Goal: Task Accomplishment & Management: Complete application form

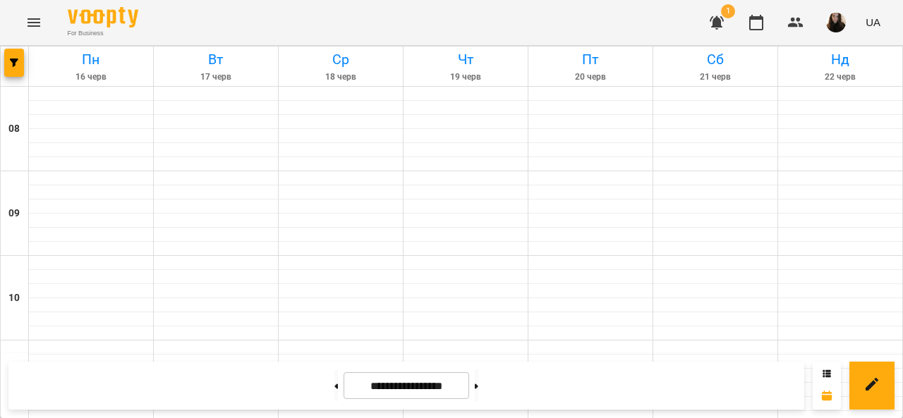
scroll to position [564, 0]
click at [478, 385] on icon at bounding box center [477, 387] width 4 height 6
click at [478, 382] on button at bounding box center [477, 385] width 4 height 31
click at [478, 390] on button at bounding box center [477, 385] width 4 height 31
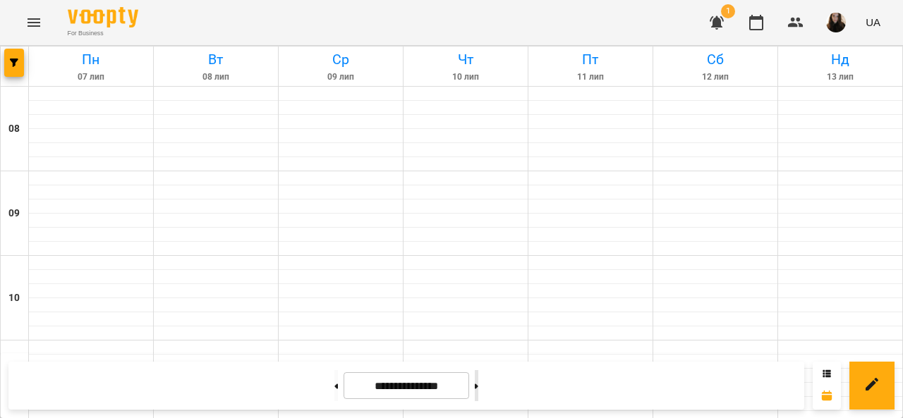
click at [478, 392] on button at bounding box center [477, 385] width 4 height 31
click at [478, 390] on button at bounding box center [477, 385] width 4 height 31
click at [478, 392] on button at bounding box center [477, 385] width 4 height 31
click at [436, 382] on input "**********" at bounding box center [407, 387] width 126 height 28
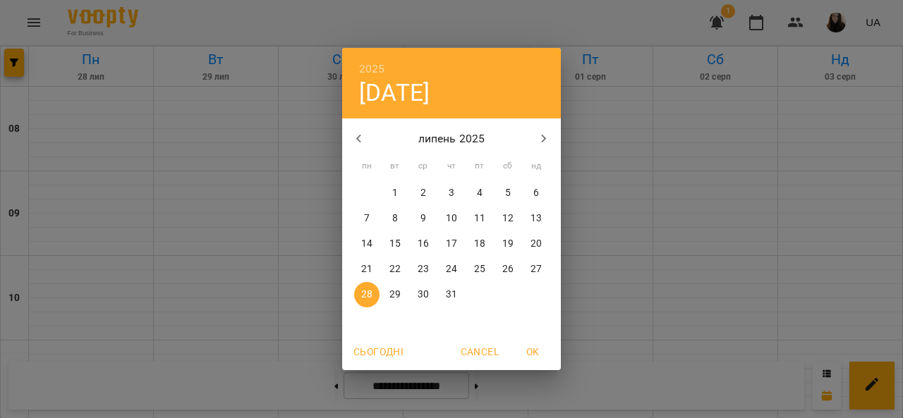
click at [526, 143] on p "липень 2025" at bounding box center [452, 139] width 152 height 17
click at [538, 138] on icon "button" at bounding box center [544, 139] width 17 height 17
click at [399, 267] on p "19" at bounding box center [394, 269] width 11 height 14
type input "**********"
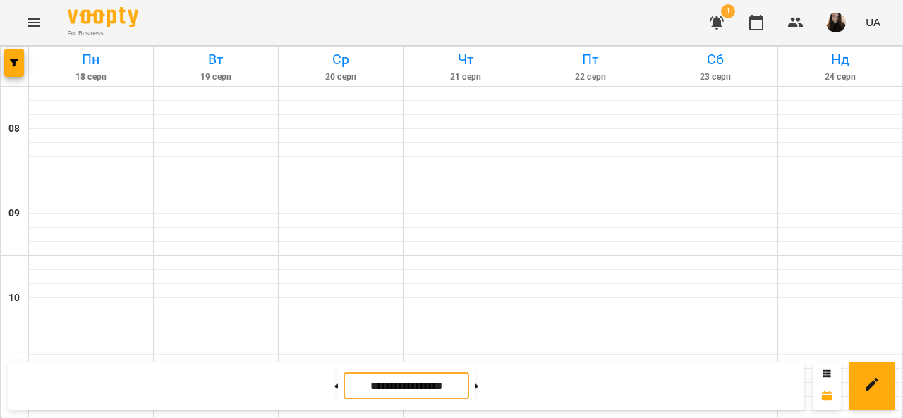
scroll to position [423, 0]
